Goal: Information Seeking & Learning: Learn about a topic

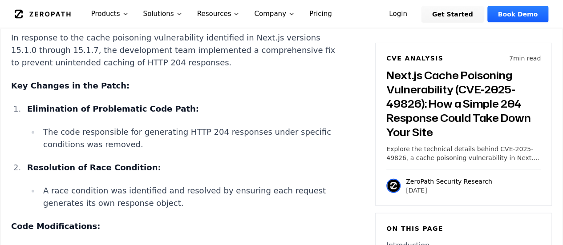
scroll to position [1023, 0]
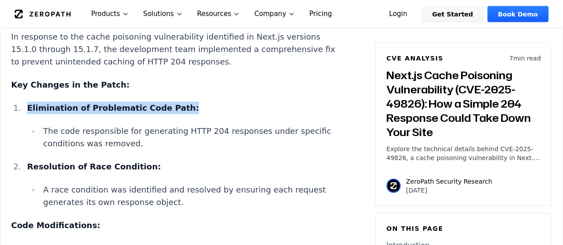
drag, startPoint x: 165, startPoint y: 127, endPoint x: 27, endPoint y: 129, distance: 137.4
click at [27, 114] on p "Elimination of Problematic Code Path:" at bounding box center [184, 108] width 315 height 12
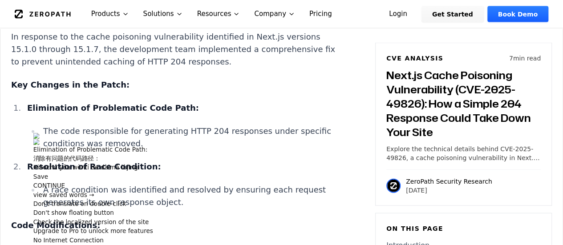
click at [168, 113] on div "Next.js Cache Poisoning Vulnerability (CVE-2025-49826) Introduction Imagine you…" at bounding box center [176, 210] width 331 height 1180
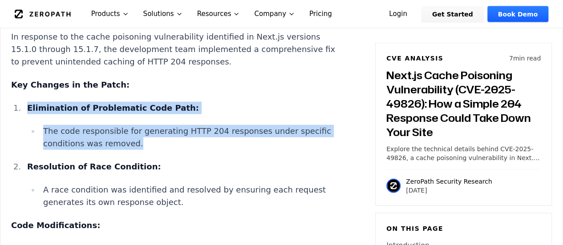
drag, startPoint x: 169, startPoint y: 165, endPoint x: 12, endPoint y: 116, distance: 164.0
click at [12, 116] on div "Next.js Cache Poisoning Vulnerability (CVE-2025-49826) Introduction Imagine you…" at bounding box center [176, 210] width 331 height 1180
copy li "Elimination of Problematic Code Path: The code responsible for generating HTTP …"
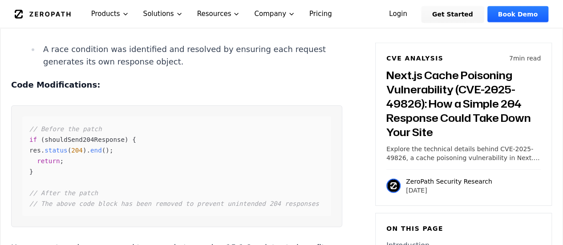
scroll to position [1201, 0]
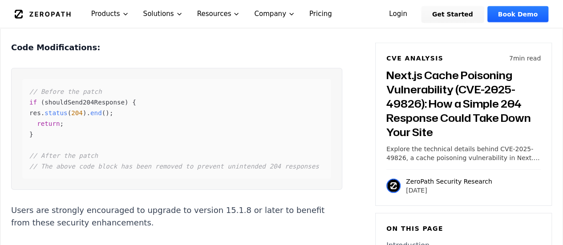
click at [131, 125] on div "// Before the patch if ( shouldSend204Response ) { res . status ( 204 ) . end (…" at bounding box center [176, 129] width 309 height 100
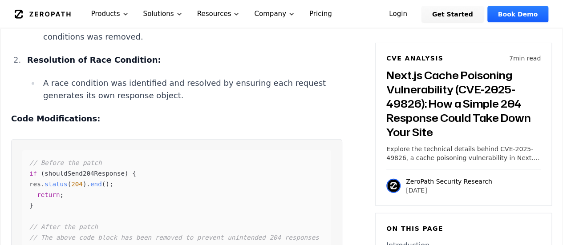
scroll to position [1067, 0]
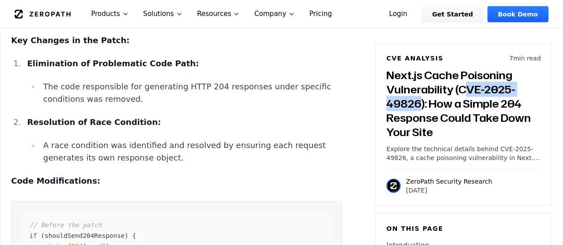
drag, startPoint x: 461, startPoint y: 89, endPoint x: 420, endPoint y: 109, distance: 46.3
click at [420, 109] on h3 "Next.js Cache Poisoning Vulnerability (CVE-2025-49826): How a Simple 204 Respon…" at bounding box center [463, 103] width 154 height 71
copy h3 "VE-2025-49826"
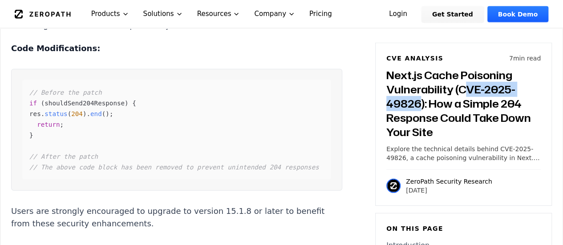
scroll to position [1201, 0]
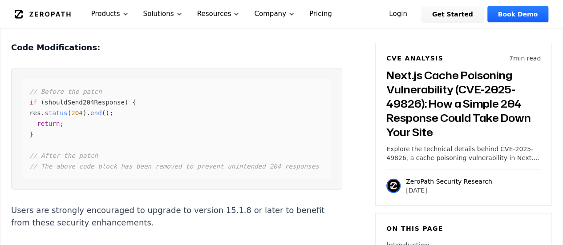
click at [44, 149] on div "// Before the patch if ( shouldSend204Response ) { res . status ( 204 ) . end (…" at bounding box center [176, 129] width 309 height 100
